Goal: Check status: Check status

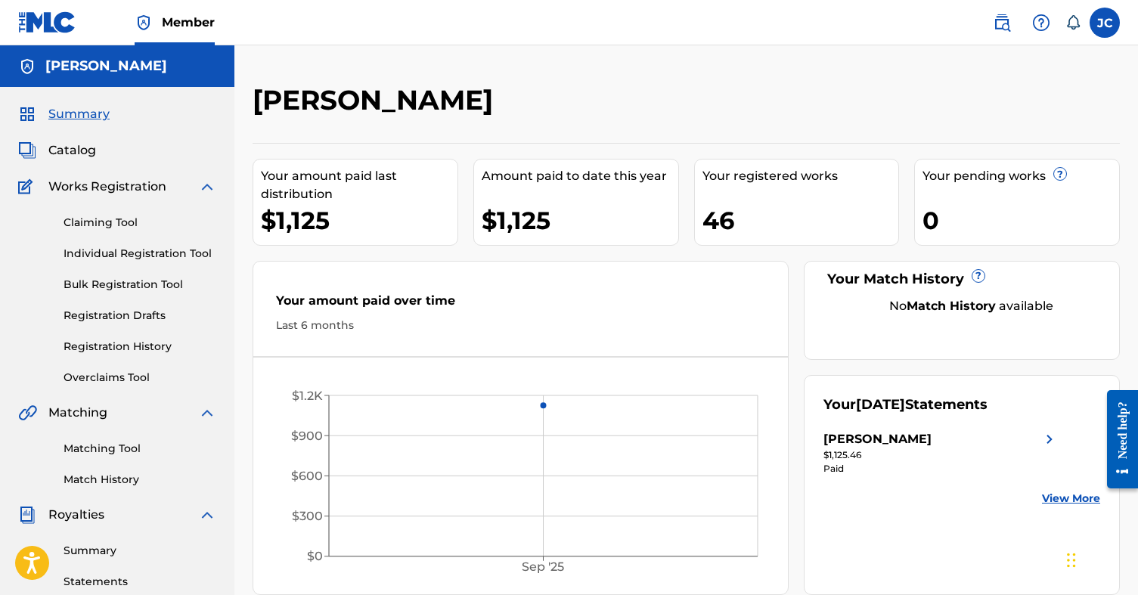
click at [129, 348] on link "Registration History" at bounding box center [139, 347] width 153 height 16
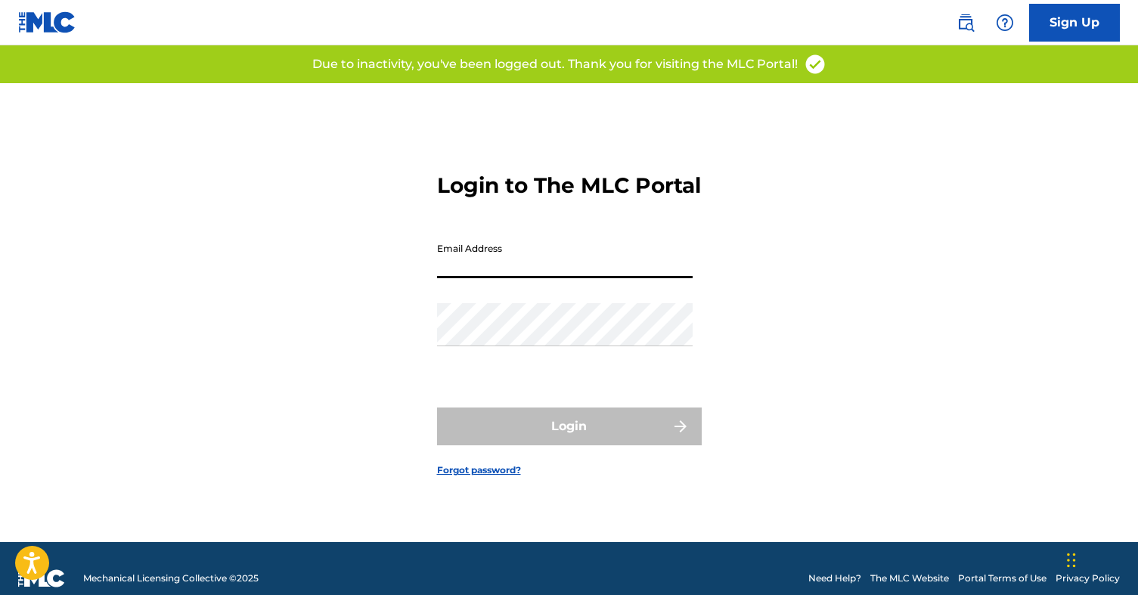
click at [451, 265] on input "Email Address" at bounding box center [564, 256] width 255 height 43
type input "[EMAIL_ADDRESS][DOMAIN_NAME]"
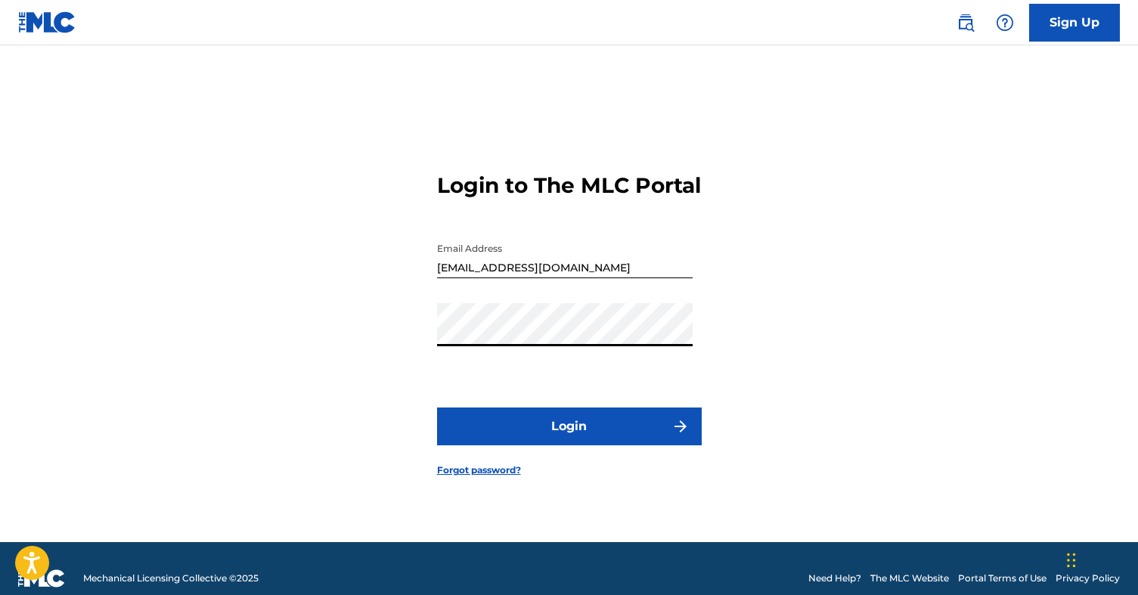
click at [571, 445] on button "Login" at bounding box center [569, 426] width 265 height 38
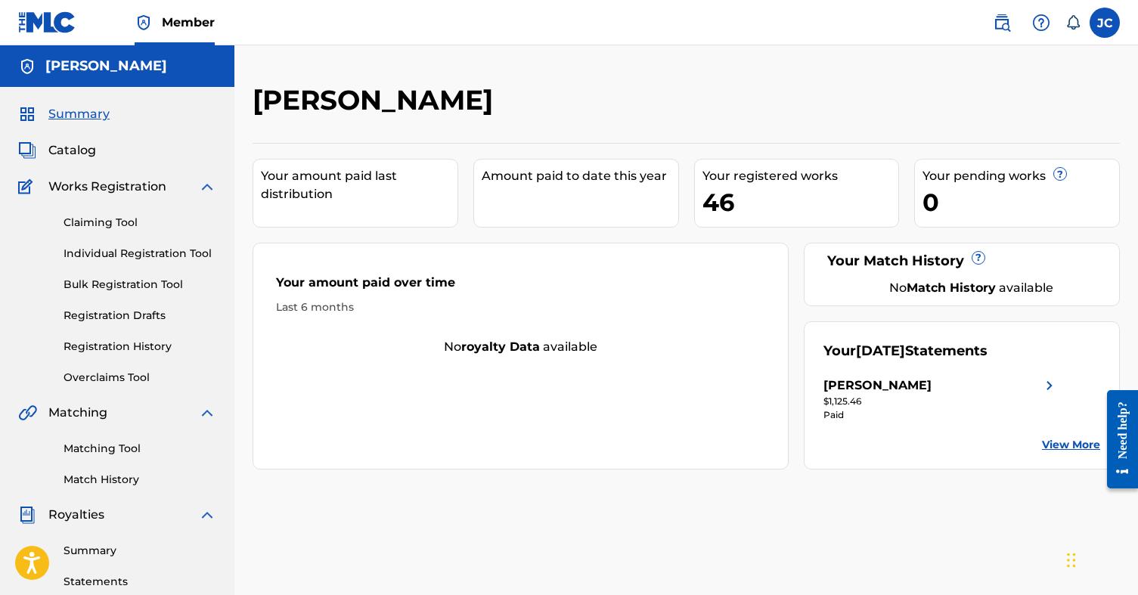
click at [117, 347] on link "Registration History" at bounding box center [139, 347] width 153 height 16
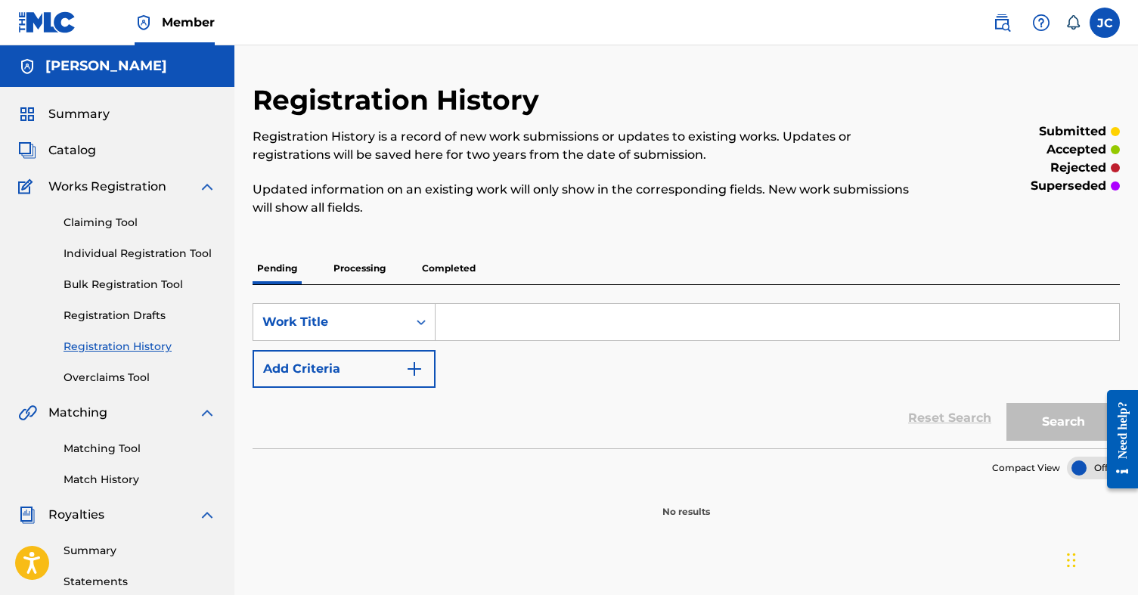
click at [456, 270] on p "Completed" at bounding box center [448, 268] width 63 height 32
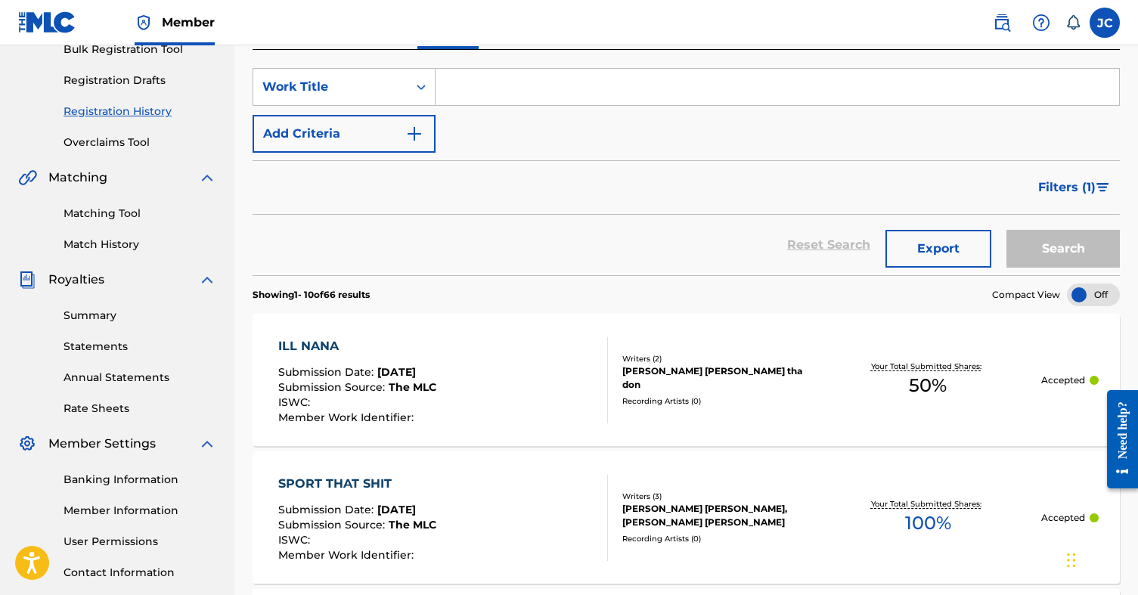
scroll to position [252, 0]
